Goal: Information Seeking & Learning: Find specific fact

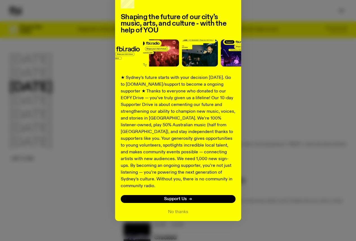
scroll to position [38, 0]
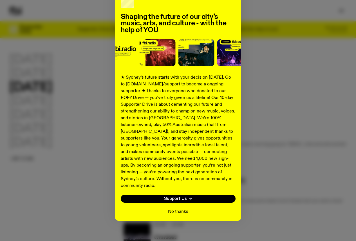
click at [178, 208] on button "No thanks" at bounding box center [178, 211] width 20 height 7
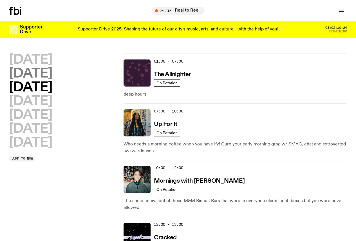
click at [42, 79] on h2 "Tuesday" at bounding box center [30, 73] width 43 height 13
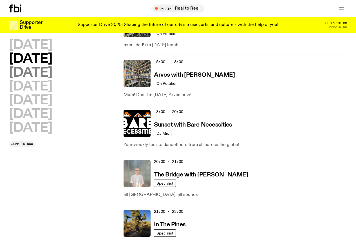
scroll to position [251, 0]
click at [47, 79] on h2 "Wednesday" at bounding box center [30, 72] width 43 height 13
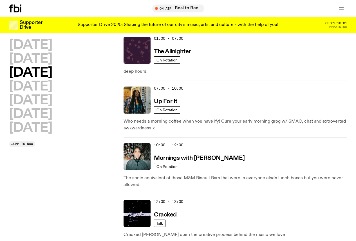
scroll to position [16, 0]
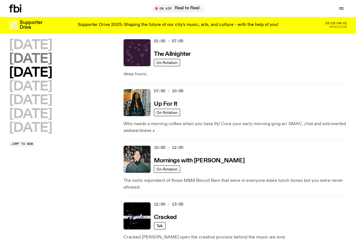
click at [43, 61] on h2 "Tuesday" at bounding box center [30, 59] width 43 height 13
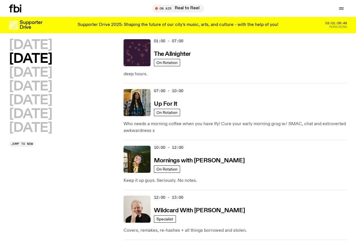
scroll to position [157, 0]
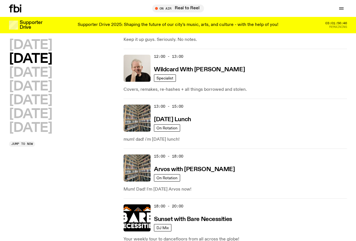
click at [32, 61] on h2 "Tuesday" at bounding box center [30, 59] width 43 height 13
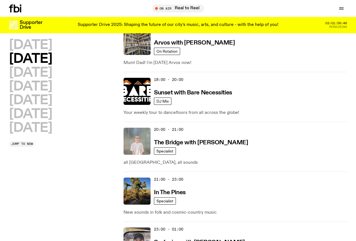
scroll to position [325, 0]
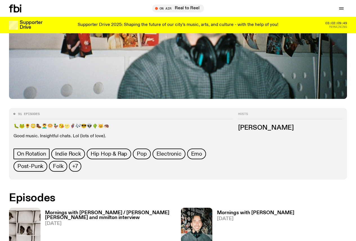
scroll to position [194, 0]
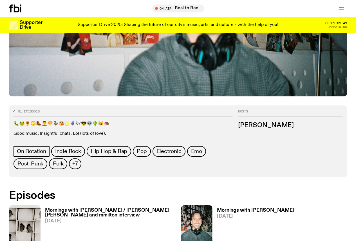
click at [61, 208] on h3 "Mornings with Ben Hansen / Huck Hastings and mmilton interview" at bounding box center [110, 213] width 130 height 10
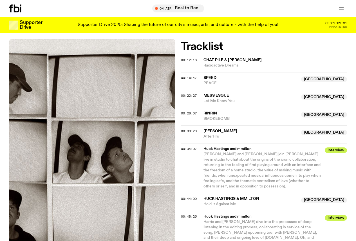
scroll to position [251, 0]
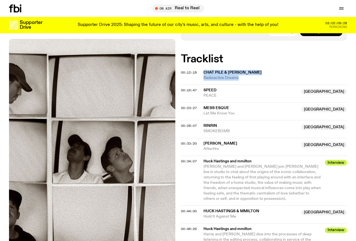
drag, startPoint x: 201, startPoint y: 46, endPoint x: 247, endPoint y: 54, distance: 46.1
click at [247, 71] on div "00:12:18 Chat Pile & Hayden Pedigo Radioactive Dreams" at bounding box center [264, 78] width 166 height 14
copy div "Chat Pile & Hayden Pedigo Radioactive Dreams"
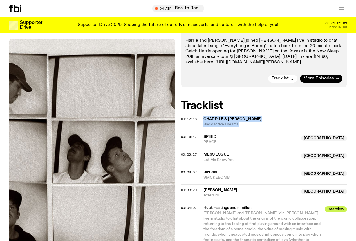
scroll to position [194, 0]
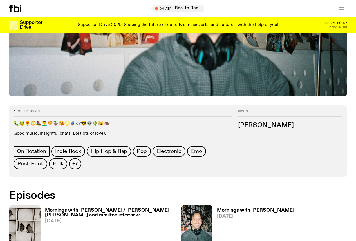
click at [54, 208] on h3 "Mornings with Ben Hansen / Huck Hastings and mmilton interview" at bounding box center [110, 213] width 130 height 10
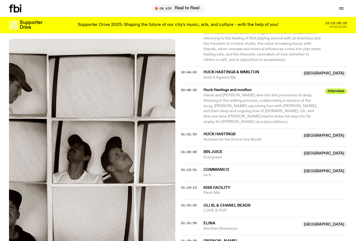
scroll to position [390, 0]
drag, startPoint x: 202, startPoint y: 135, endPoint x: 221, endPoint y: 141, distance: 19.9
click at [221, 164] on div "01:13:51 Command D NSW Inch NSW" at bounding box center [264, 173] width 166 height 18
copy div "Command D NSW Inch"
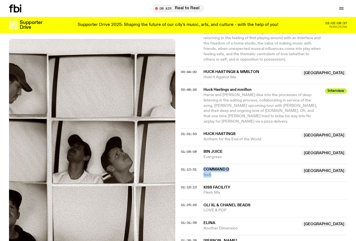
click at [208, 172] on span "Inch" at bounding box center [251, 174] width 95 height 5
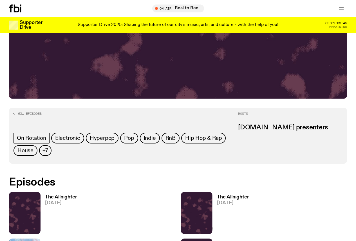
scroll to position [222, 0]
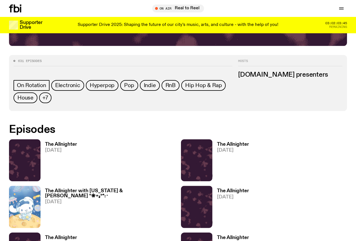
click at [70, 142] on h3 "The Allnighter" at bounding box center [61, 144] width 32 height 5
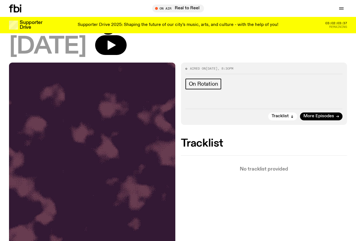
scroll to position [25, 0]
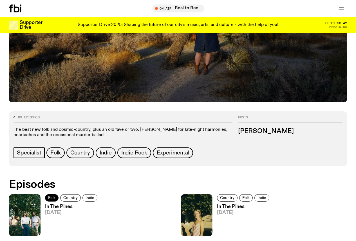
scroll to position [165, 0]
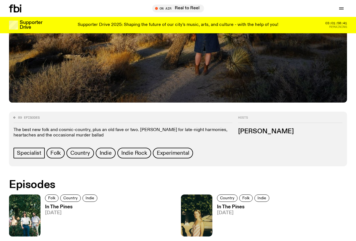
click at [48, 204] on h3 "In The Pines" at bounding box center [72, 206] width 54 height 5
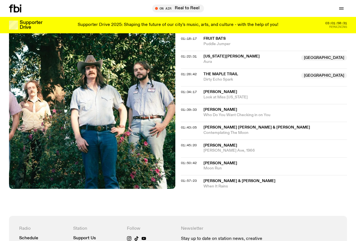
scroll to position [477, 0]
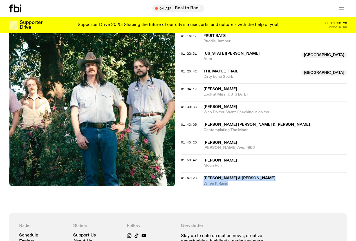
drag, startPoint x: 203, startPoint y: 178, endPoint x: 243, endPoint y: 184, distance: 40.1
click at [243, 184] on div "01:57:23 William Tyler & Kieran Hebden When It Rains" at bounding box center [264, 179] width 166 height 14
copy div "William Tyler & Kieran Hebden When It Rains"
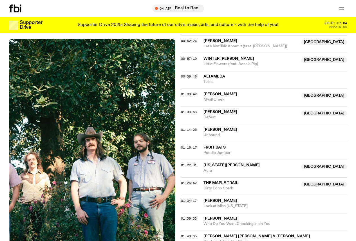
scroll to position [364, 0]
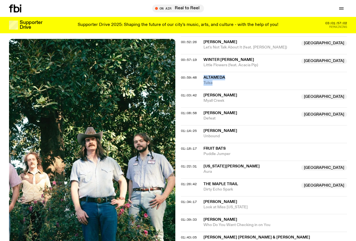
drag, startPoint x: 202, startPoint y: 81, endPoint x: 222, endPoint y: 88, distance: 21.0
click at [222, 88] on div "00:59:48 Altameda Tulsa" at bounding box center [264, 81] width 166 height 18
copy div "Altameda Tulsa"
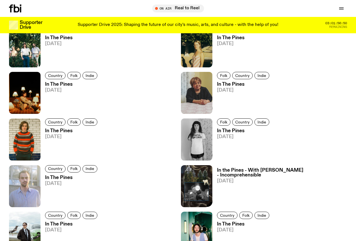
scroll to position [165, 0]
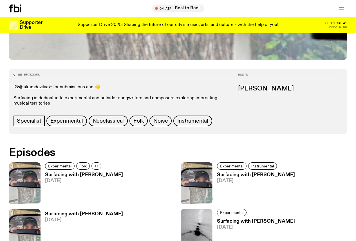
scroll to position [278, 0]
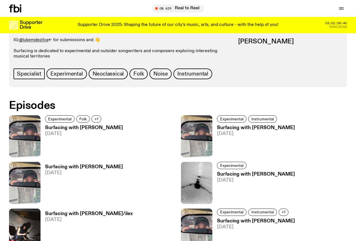
click at [59, 125] on h3 "Surfacing with [PERSON_NAME]" at bounding box center [84, 127] width 78 height 5
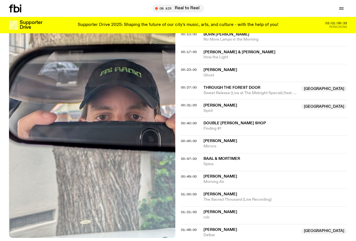
scroll to position [251, 0]
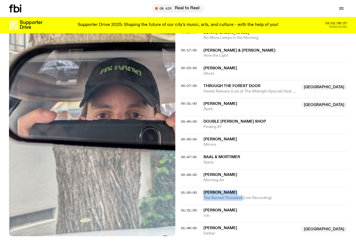
drag, startPoint x: 202, startPoint y: 202, endPoint x: 243, endPoint y: 211, distance: 41.5
click at [243, 204] on div "01:00:00 [PERSON_NAME] The Sacred Thousand (Live Recording)" at bounding box center [264, 196] width 166 height 18
copy div "[PERSON_NAME] The Sacred Thousand"
click at [246, 195] on span "[PERSON_NAME]" at bounding box center [276, 192] width 144 height 5
copy div "[PERSON_NAME] The Sacred Thousand"
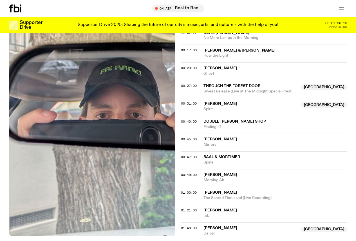
click at [271, 200] on span "The Sacred Thousand (Live Recording)" at bounding box center [276, 197] width 144 height 5
drag, startPoint x: 273, startPoint y: 209, endPoint x: 231, endPoint y: 207, distance: 41.4
click at [231, 200] on div "Copied" at bounding box center [276, 195] width 144 height 11
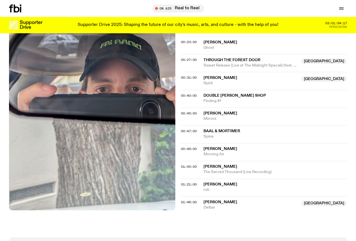
scroll to position [279, 0]
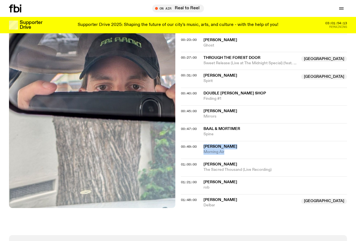
drag, startPoint x: 203, startPoint y: 154, endPoint x: 237, endPoint y: 164, distance: 35.4
click at [237, 158] on div "00:49:00 [PERSON_NAME] Morning Air" at bounding box center [264, 150] width 166 height 18
copy div "[PERSON_NAME] Morning Air"
drag, startPoint x: 201, startPoint y: 103, endPoint x: 228, endPoint y: 108, distance: 27.4
click at [228, 105] on div "00:40:00 Double [PERSON_NAME] Shop Finding #1" at bounding box center [264, 97] width 166 height 18
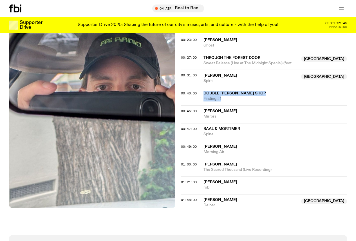
copy div "Double [PERSON_NAME] Shop Finding #1"
drag, startPoint x: 202, startPoint y: 123, endPoint x: 226, endPoint y: 126, distance: 25.0
click at [226, 123] on div "00:45:00 [PERSON_NAME] Mirrors" at bounding box center [264, 114] width 166 height 18
copy div "[PERSON_NAME] Mirrors"
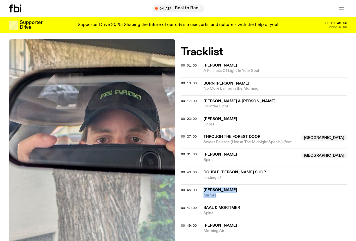
scroll to position [194, 0]
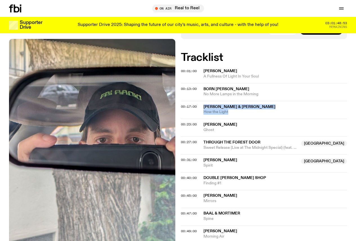
drag, startPoint x: 205, startPoint y: 117, endPoint x: 234, endPoint y: 122, distance: 29.7
click at [234, 115] on div "[PERSON_NAME] & [PERSON_NAME] How the Light" at bounding box center [276, 109] width 144 height 11
copy div "[PERSON_NAME] & [PERSON_NAME] How the Light"
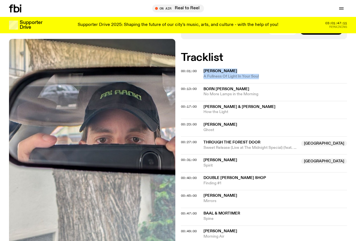
drag, startPoint x: 203, startPoint y: 79, endPoint x: 261, endPoint y: 87, distance: 58.3
click at [261, 87] on div "Tracklist 00:01:00 [PERSON_NAME] A Fullness Of Light In Your Soul 00:13:00 Born…" at bounding box center [264, 173] width 166 height 240
copy div "[PERSON_NAME] A Fullness Of Light In Your Soul"
